Goal: Task Accomplishment & Management: Use online tool/utility

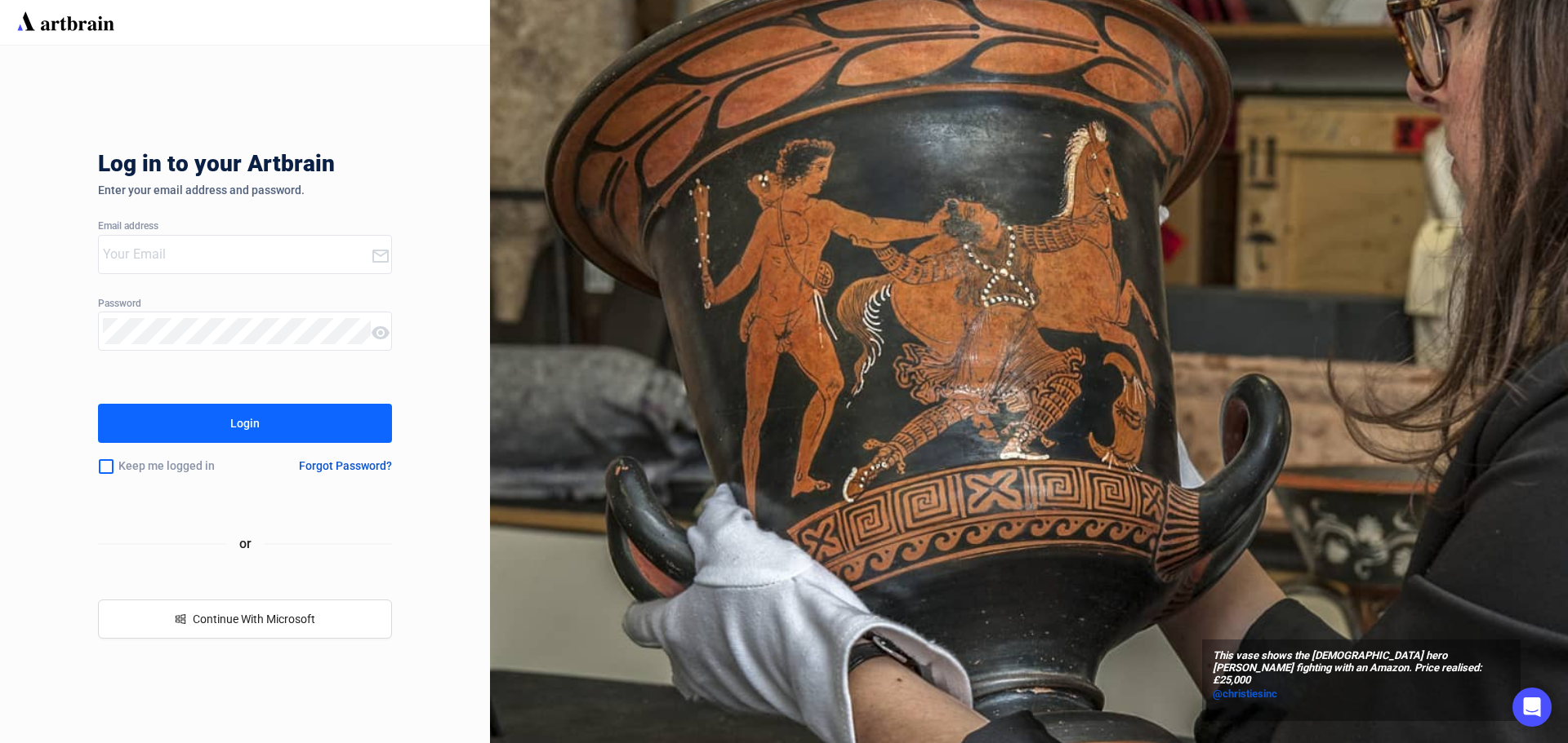
click at [221, 253] on input "email" at bounding box center [237, 254] width 268 height 26
type input "kmitchell@dreweatts.com"
click at [98, 404] on button "Login" at bounding box center [245, 423] width 294 height 39
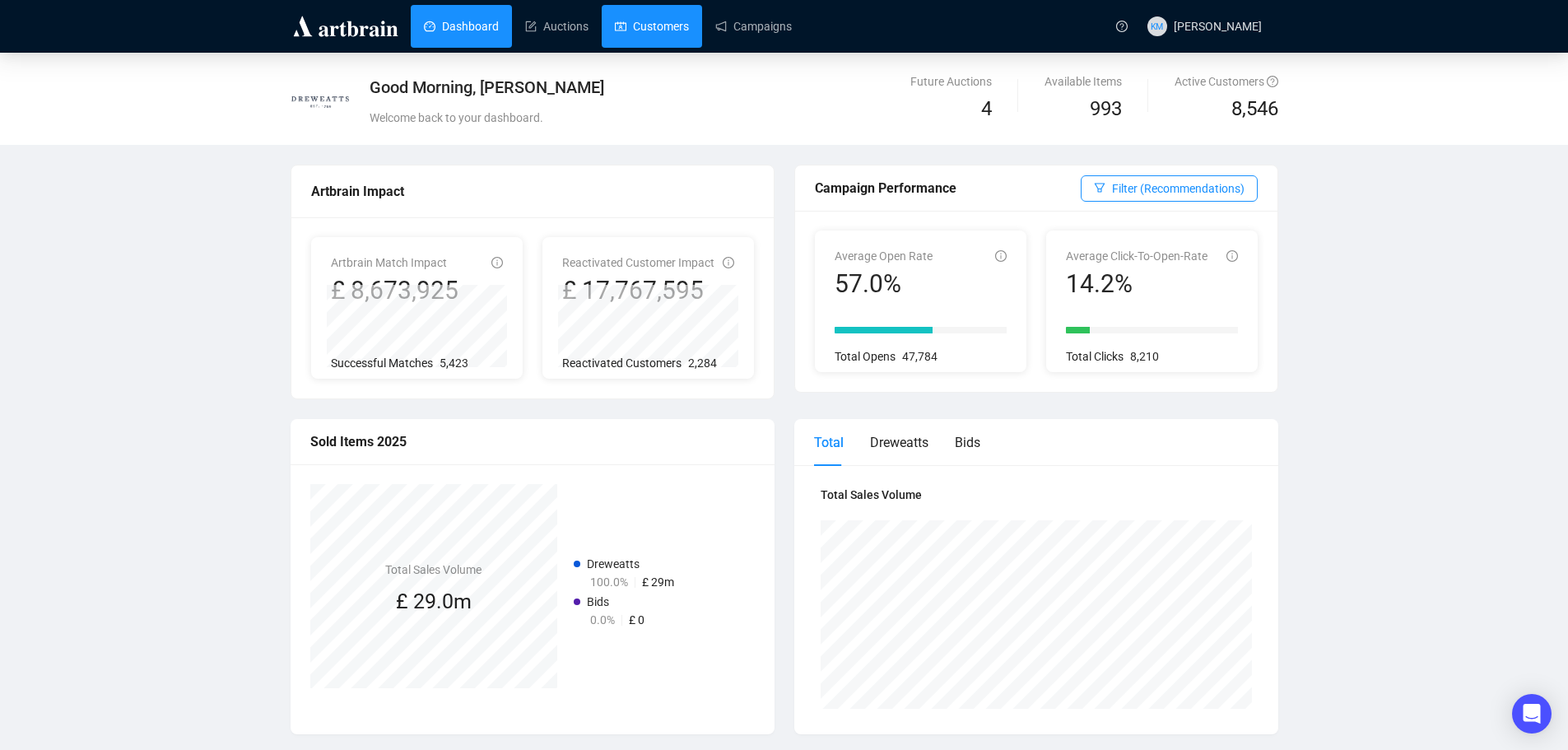
click at [662, 30] on link "Customers" at bounding box center [651, 26] width 74 height 43
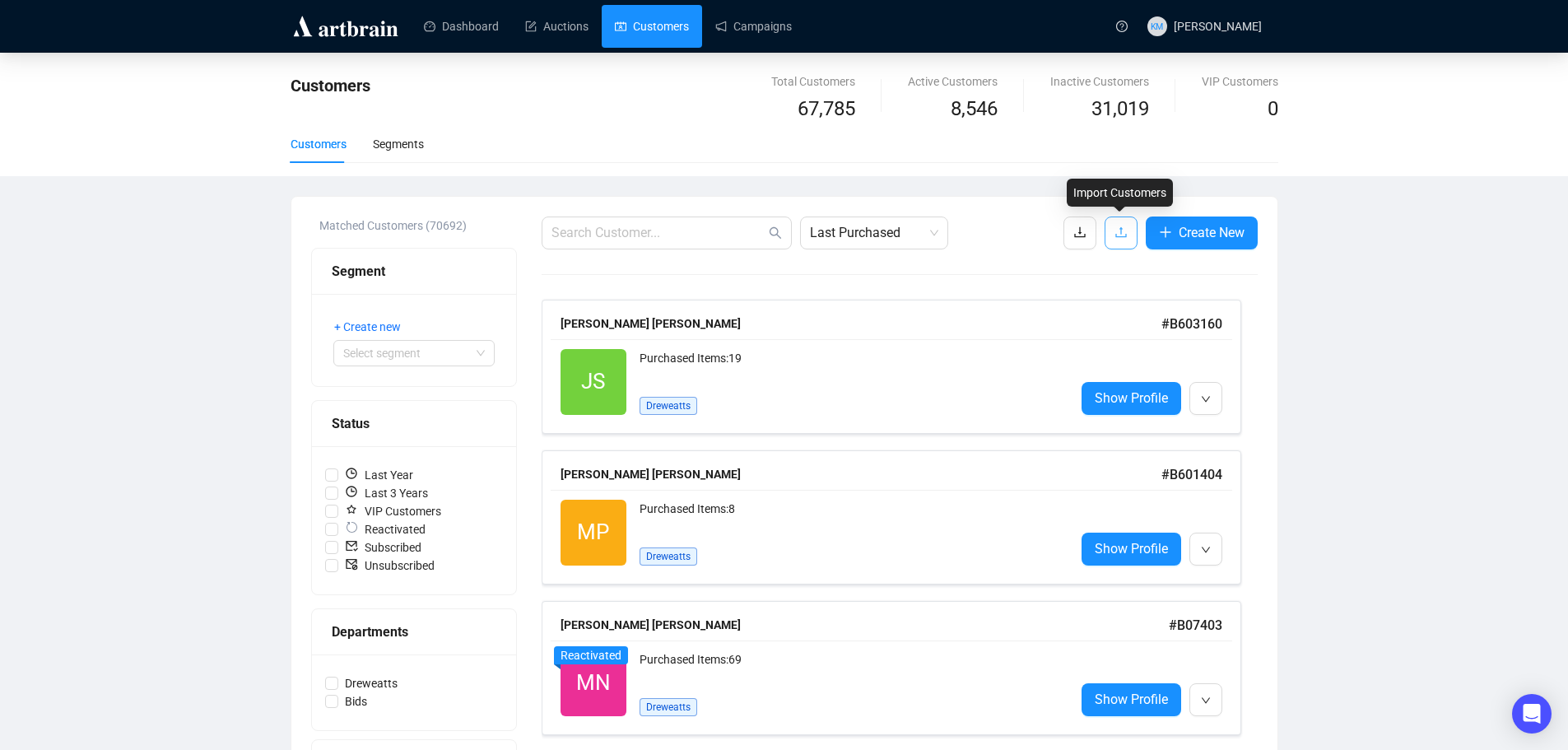
click at [1119, 233] on icon "upload" at bounding box center [1121, 233] width 11 height 11
click at [408, 151] on div "Segments" at bounding box center [399, 144] width 51 height 18
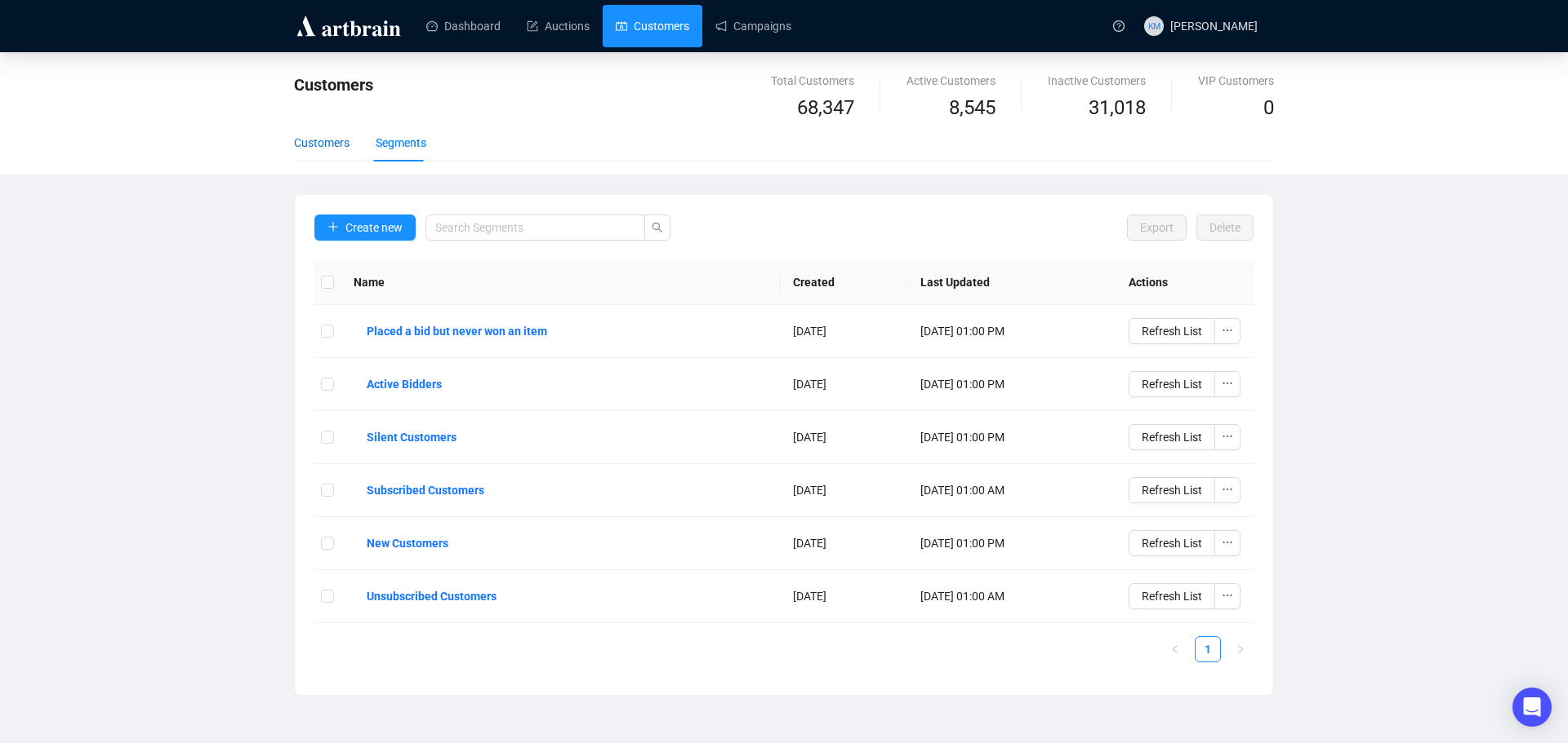
click at [324, 147] on div "Customers" at bounding box center [322, 143] width 56 height 18
